Goal: Task Accomplishment & Management: Manage account settings

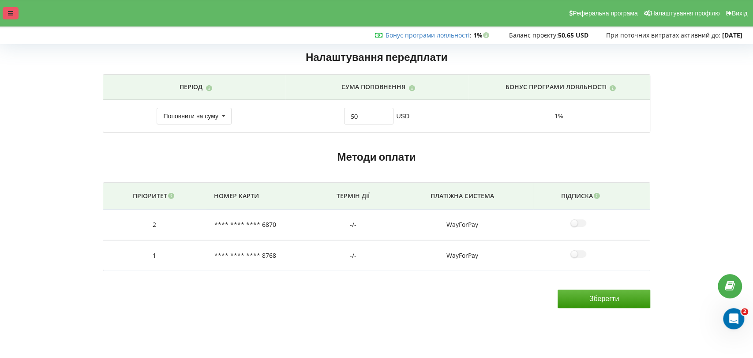
click at [15, 15] on div at bounding box center [11, 13] width 16 height 12
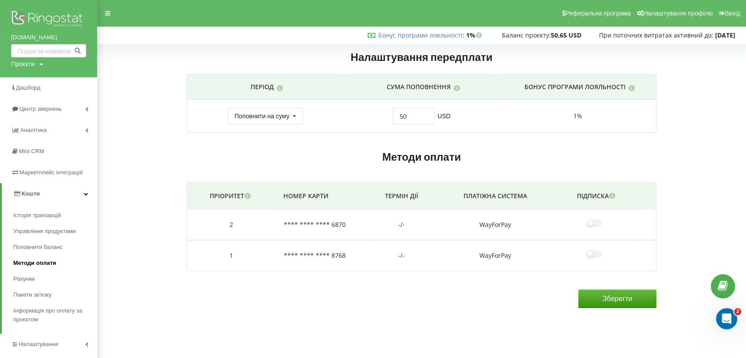
click at [35, 260] on span "Методи оплати" at bounding box center [34, 263] width 43 height 9
click at [138, 75] on div "Налаштування передплати Період Сума поповнення Бонус програми лояльності 30 дні…" at bounding box center [421, 177] width 643 height 273
click at [727, 310] on div "Открыть службу сообщений Intercom" at bounding box center [725, 317] width 29 height 29
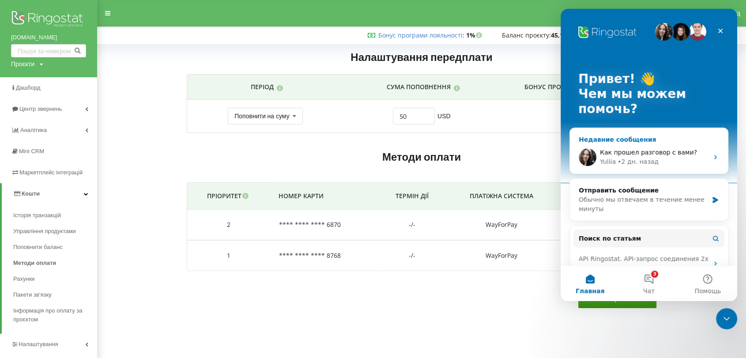
click at [636, 158] on div "• 2 дн. назад" at bounding box center [637, 161] width 41 height 9
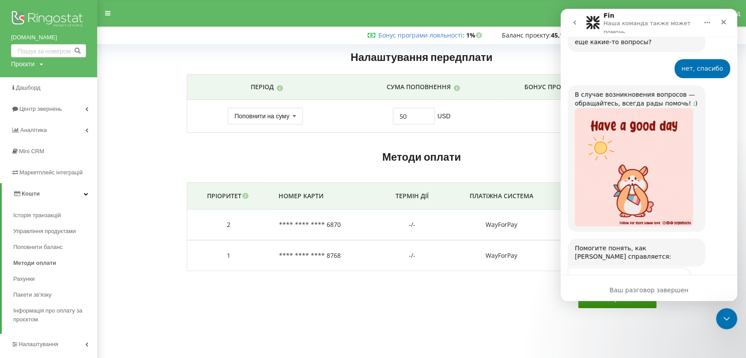
scroll to position [1298, 0]
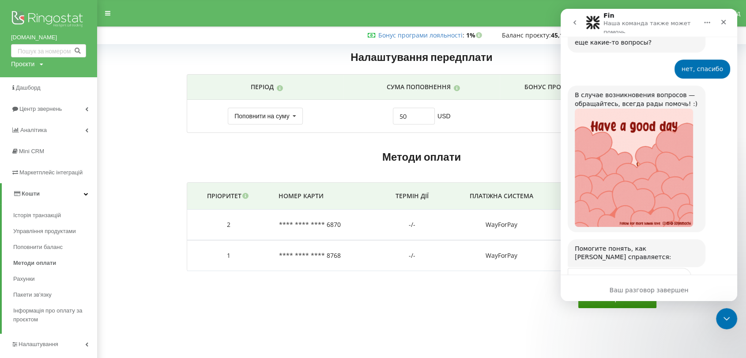
click at [674, 292] on span "Великолепно" at bounding box center [671, 300] width 16 height 16
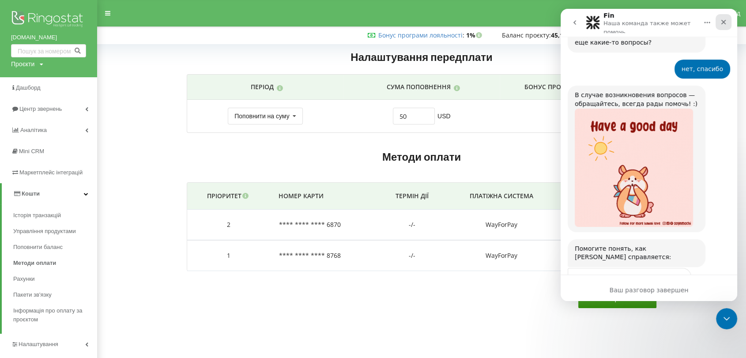
click at [723, 22] on icon "Закрыть" at bounding box center [723, 22] width 5 height 5
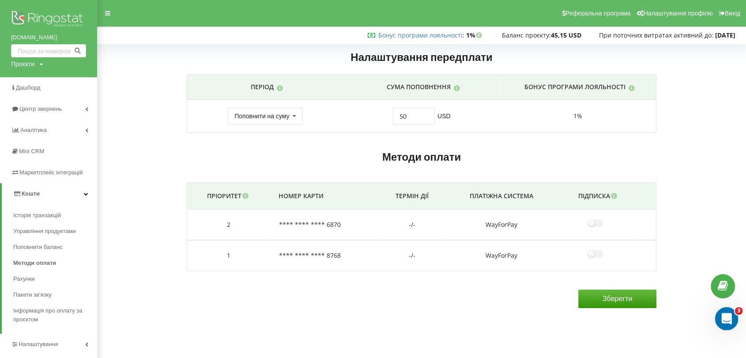
click at [725, 319] on icon "Открыть службу сообщений Intercom" at bounding box center [725, 317] width 15 height 15
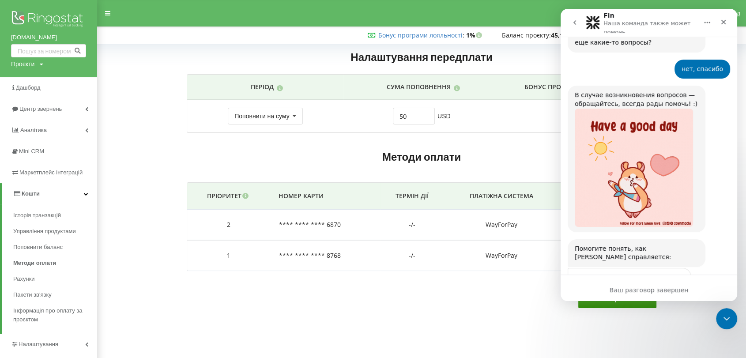
click at [576, 21] on icon "go back" at bounding box center [574, 22] width 7 height 7
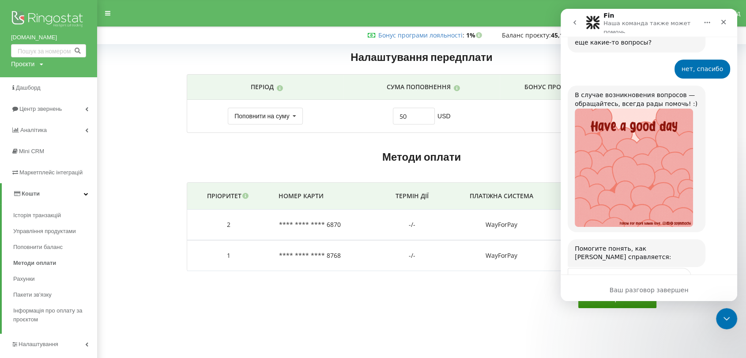
scroll to position [0, 0]
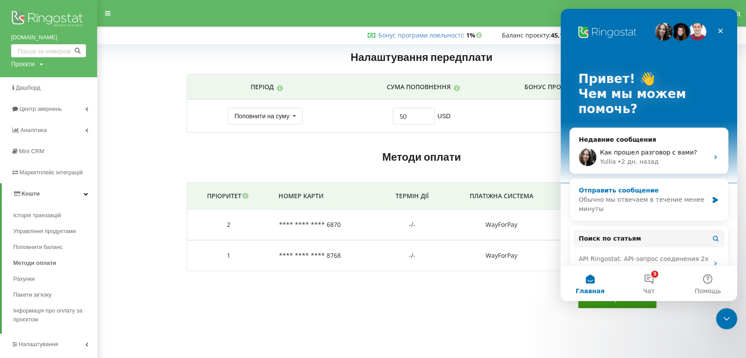
click at [686, 199] on div "Обычно мы отвечаем в течение менее минуты" at bounding box center [643, 204] width 129 height 19
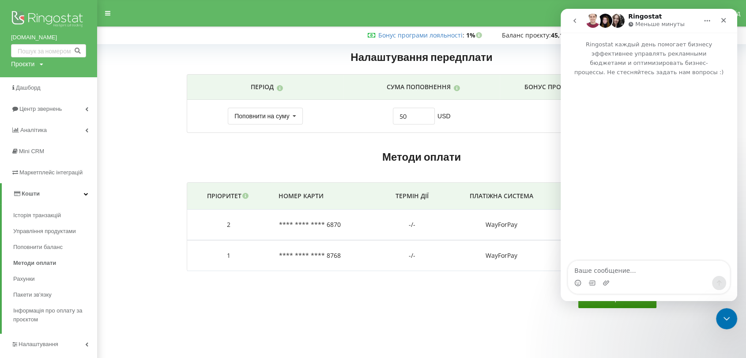
click at [576, 22] on icon "go back" at bounding box center [574, 20] width 7 height 7
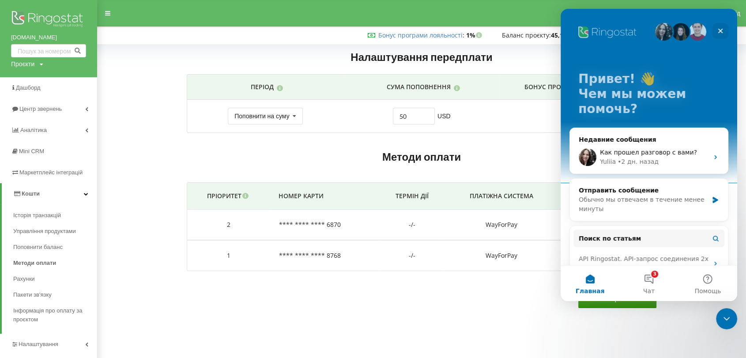
scroll to position [174, 0]
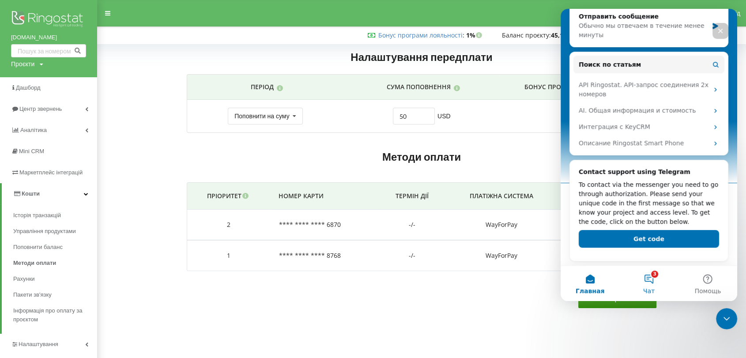
click at [651, 285] on button "3 Чат" at bounding box center [648, 283] width 59 height 35
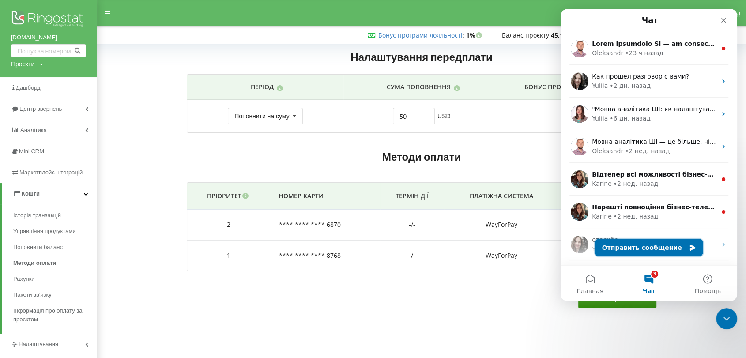
click at [688, 242] on button "Отправить сообщение" at bounding box center [649, 248] width 108 height 18
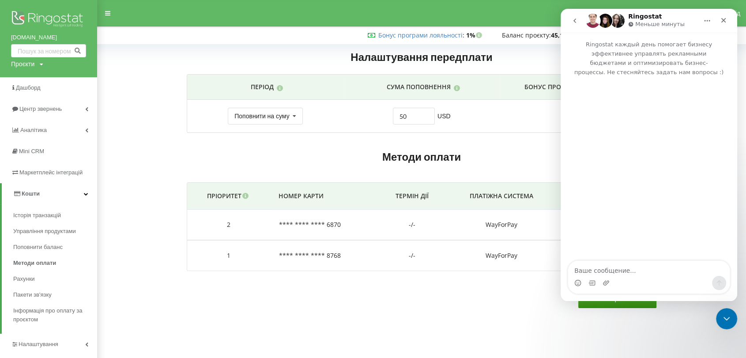
click at [574, 19] on icon "go back" at bounding box center [574, 20] width 7 height 7
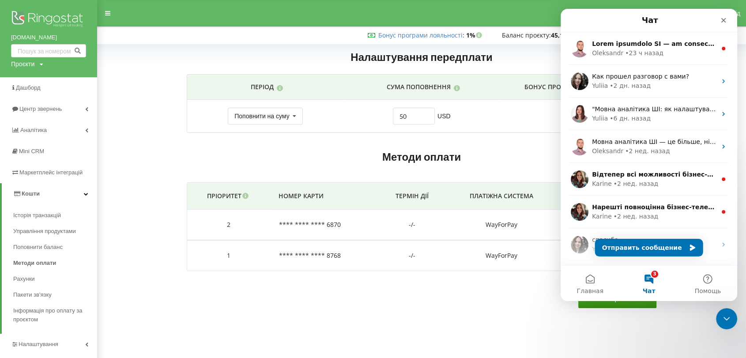
click at [574, 19] on div "Чат" at bounding box center [648, 20] width 165 height 16
drag, startPoint x: 726, startPoint y: 19, endPoint x: 1072, endPoint y: 303, distance: 448.1
click at [726, 19] on icon "Закрыть" at bounding box center [723, 20] width 7 height 7
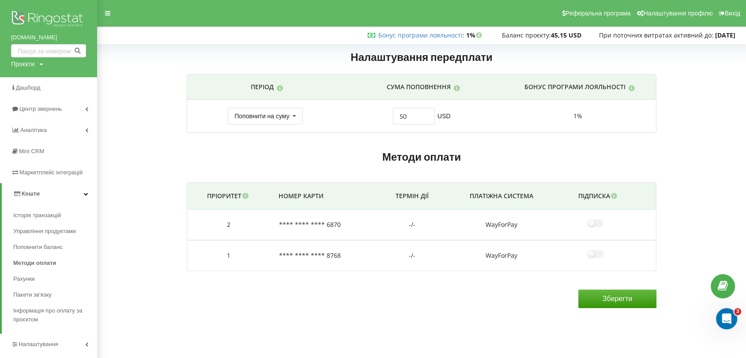
click at [717, 162] on div "Налаштування передплати Період Сума поповнення Бонус програми лояльності 30 дні…" at bounding box center [421, 177] width 643 height 273
click at [722, 312] on icon "Открыть службу сообщений Intercom" at bounding box center [725, 317] width 15 height 15
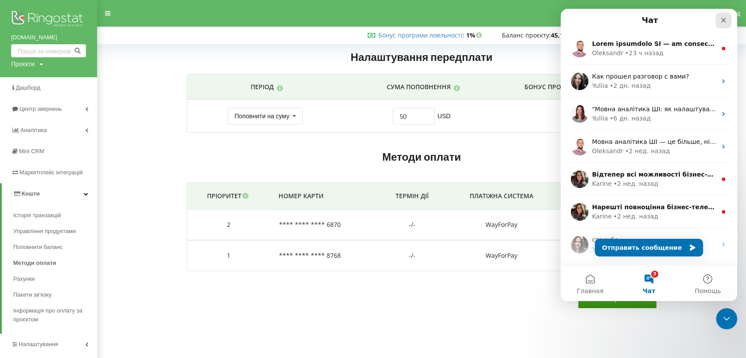
click at [725, 17] on icon "Закрыть" at bounding box center [723, 20] width 7 height 7
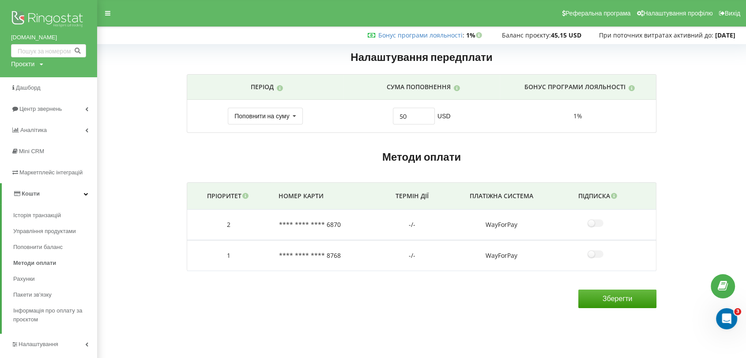
click at [456, 13] on div "Реферальна програма Налаштування профілю Вихід" at bounding box center [373, 13] width 758 height 26
